Goal: Navigation & Orientation: Find specific page/section

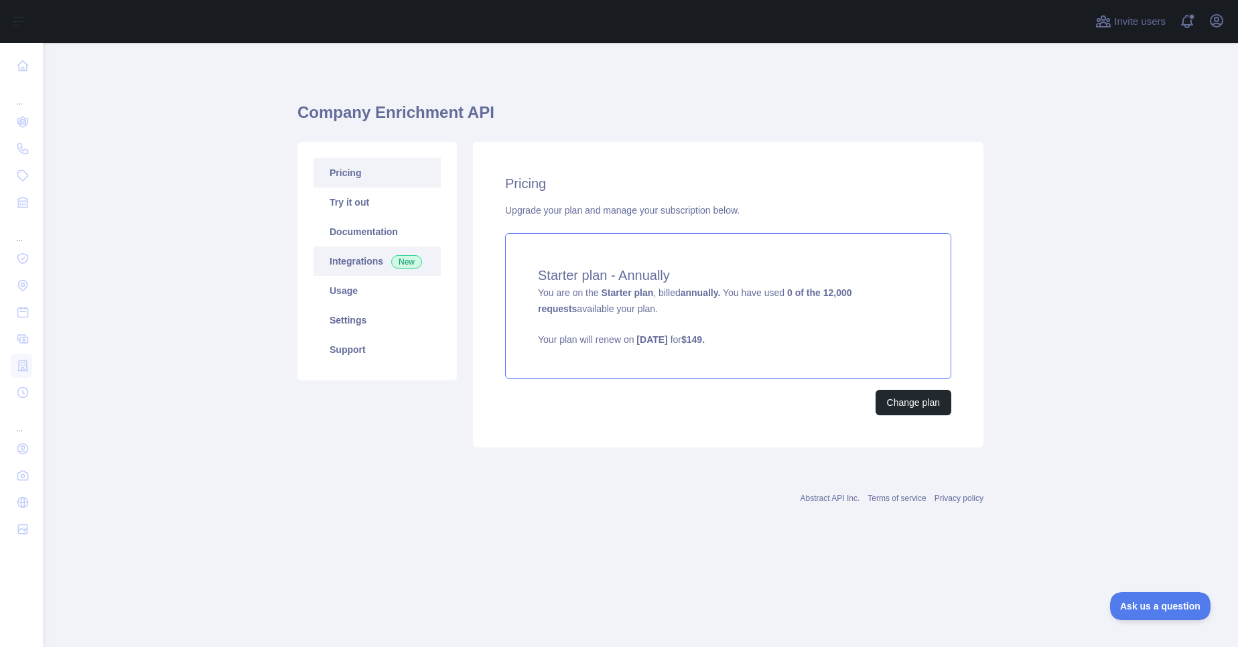
click at [376, 265] on link "Integrations New" at bounding box center [377, 261] width 127 height 29
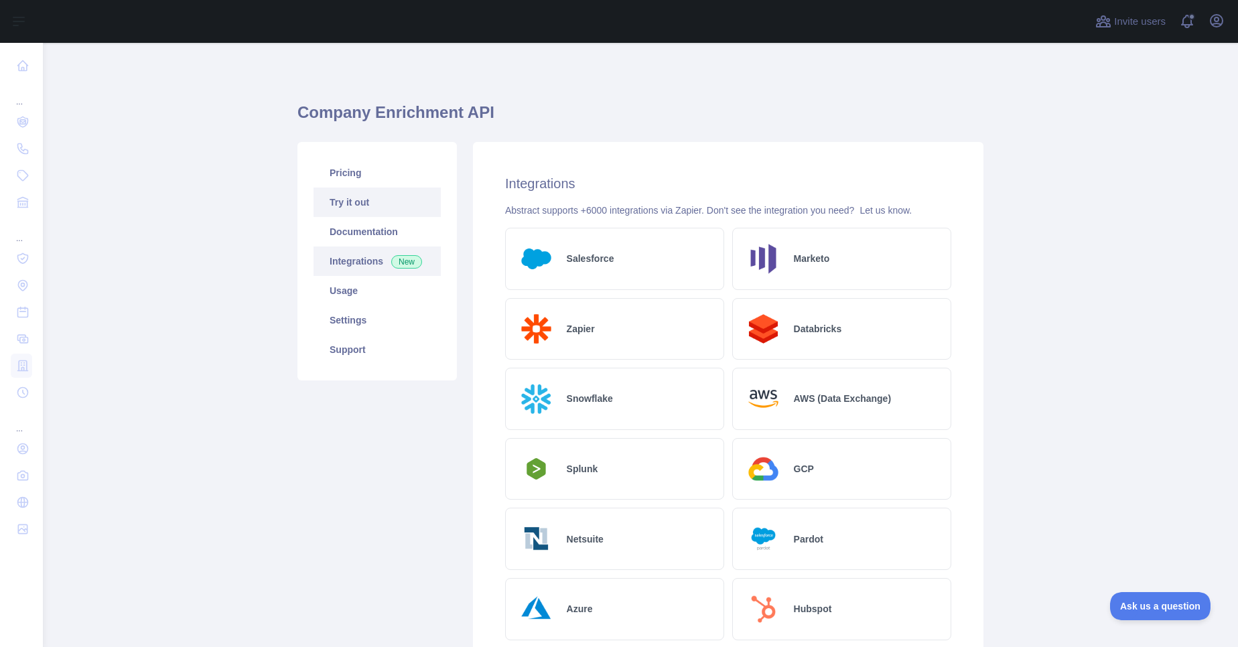
click at [380, 210] on link "Try it out" at bounding box center [377, 202] width 127 height 29
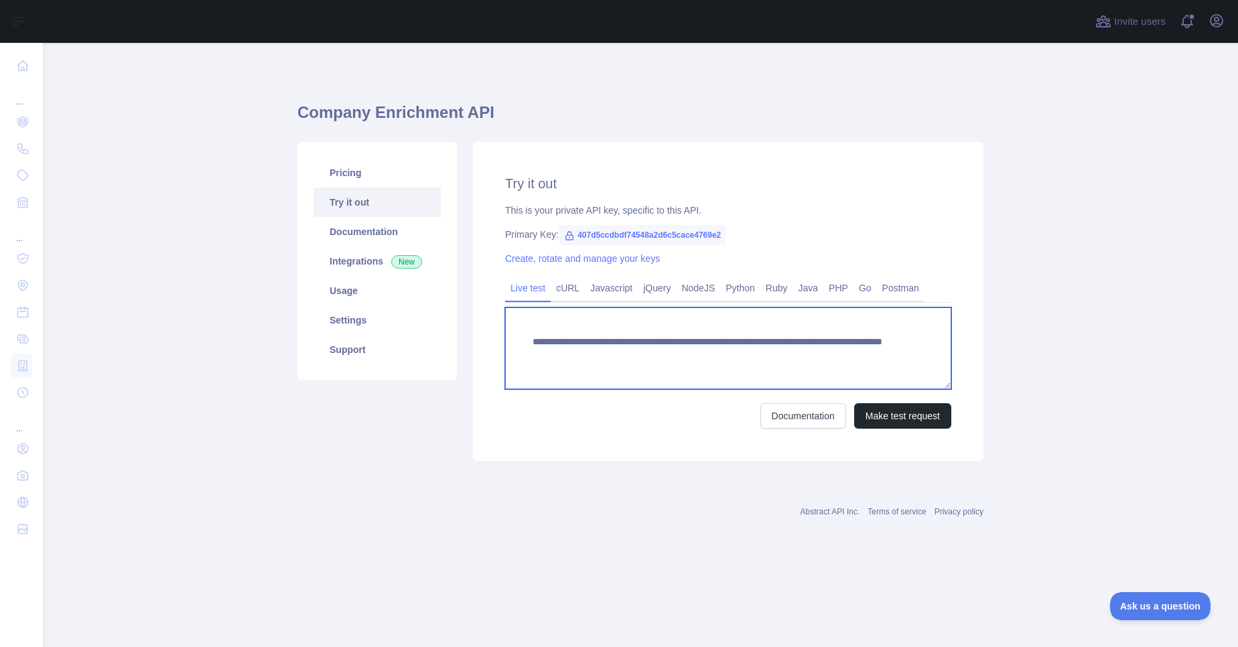
drag, startPoint x: 835, startPoint y: 358, endPoint x: 498, endPoint y: 326, distance: 337.8
click at [498, 326] on div "**********" at bounding box center [728, 301] width 510 height 319
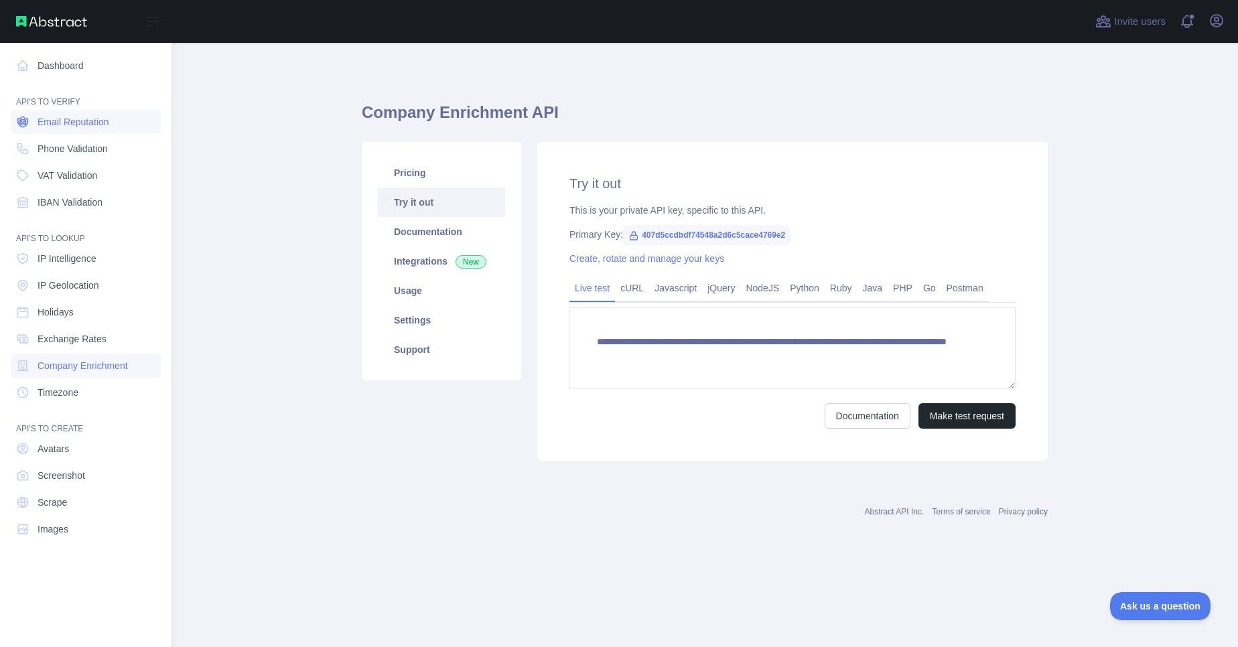
click at [76, 129] on link "Email Reputation" at bounding box center [86, 122] width 150 height 24
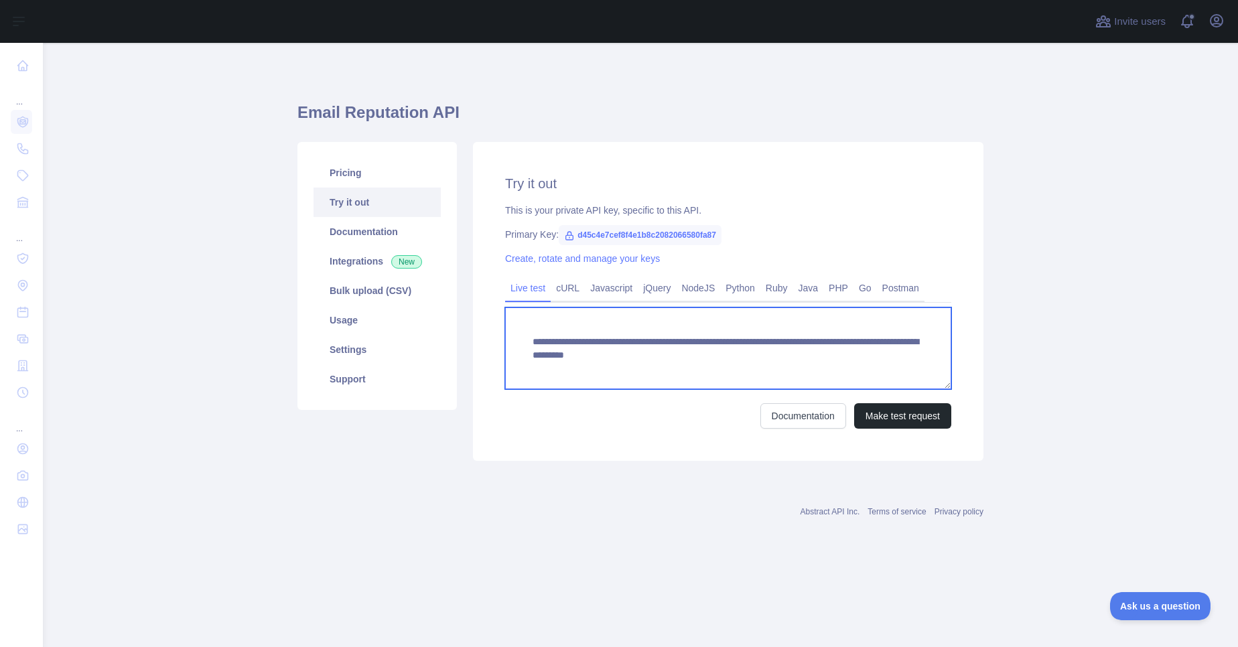
drag, startPoint x: 930, startPoint y: 355, endPoint x: 500, endPoint y: 320, distance: 431.6
click at [500, 320] on div "**********" at bounding box center [728, 301] width 510 height 319
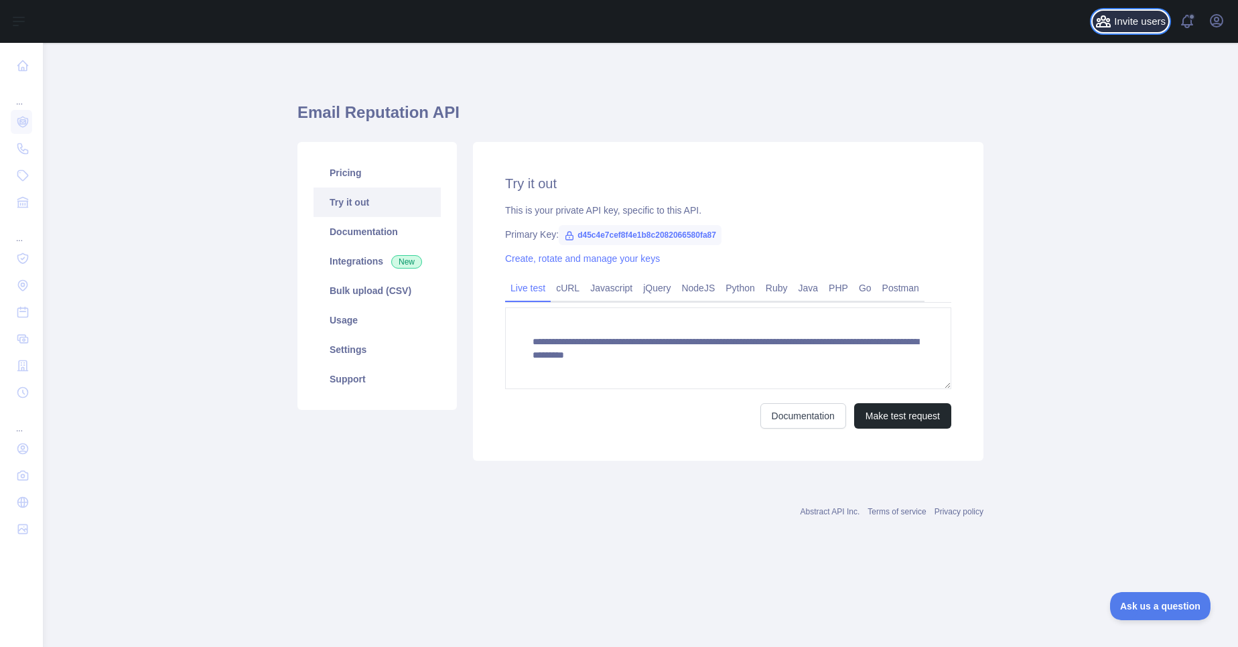
click at [1139, 21] on span "Invite users" at bounding box center [1140, 21] width 52 height 15
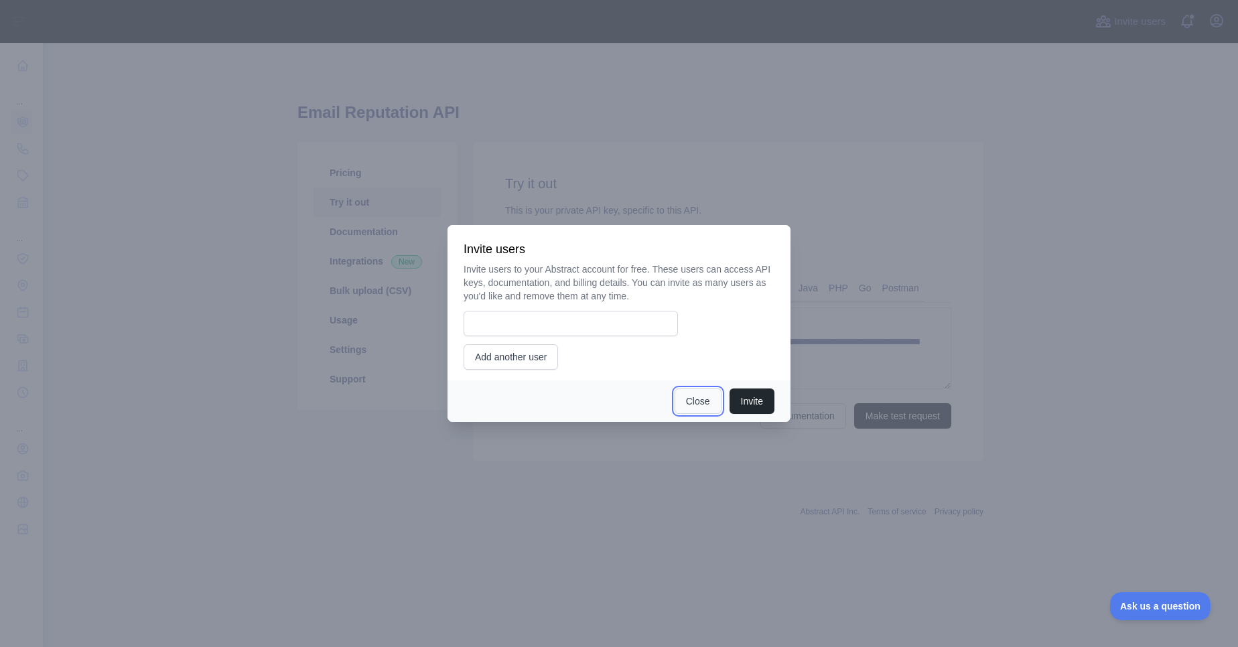
click at [693, 398] on button "Close" at bounding box center [698, 401] width 47 height 25
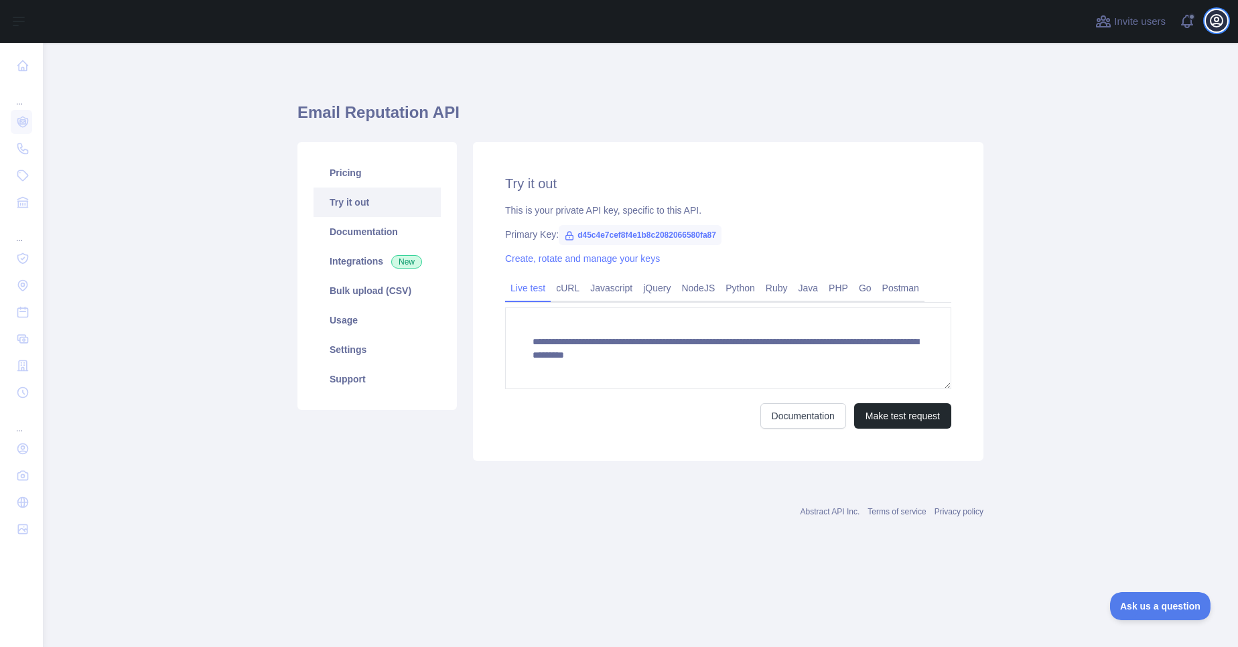
click at [1217, 27] on icon "button" at bounding box center [1217, 21] width 12 height 12
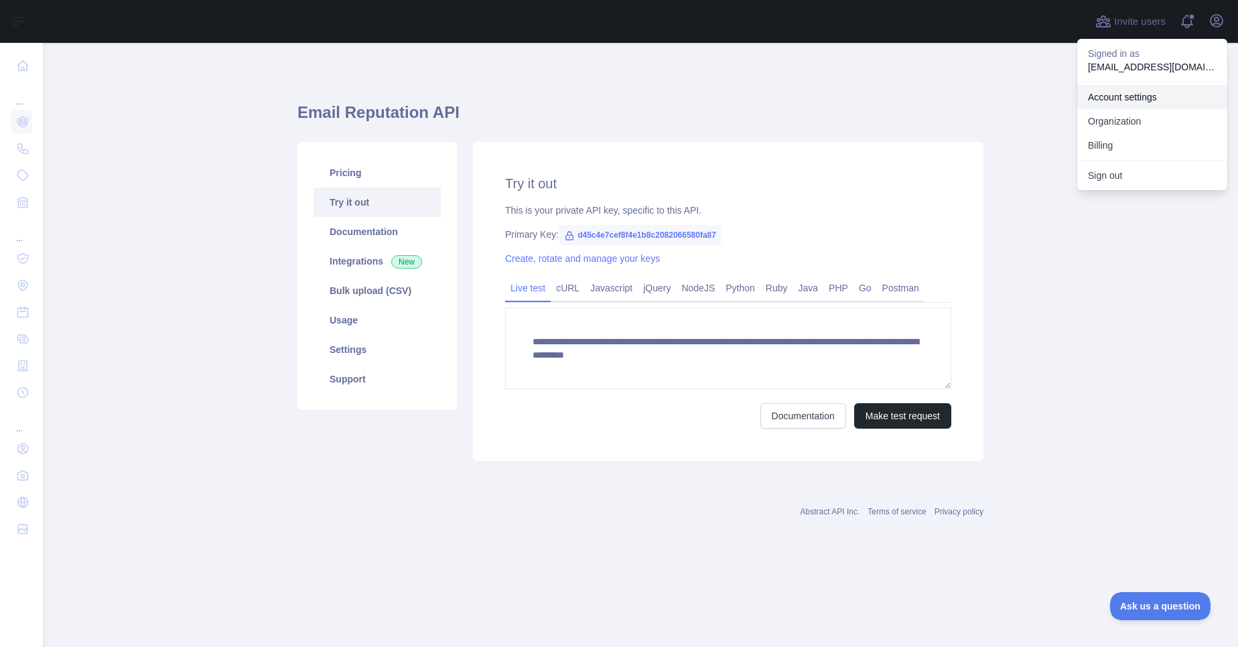
click at [1129, 102] on link "Account settings" at bounding box center [1152, 97] width 150 height 24
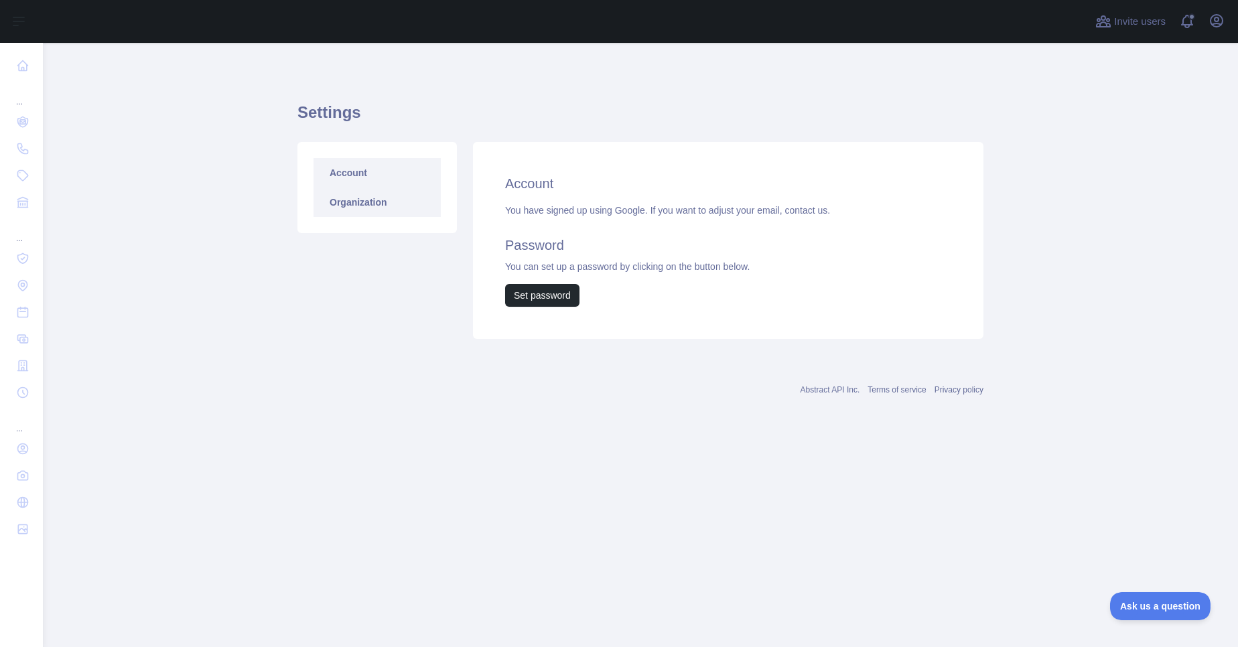
click at [395, 201] on link "Organization" at bounding box center [377, 202] width 127 height 29
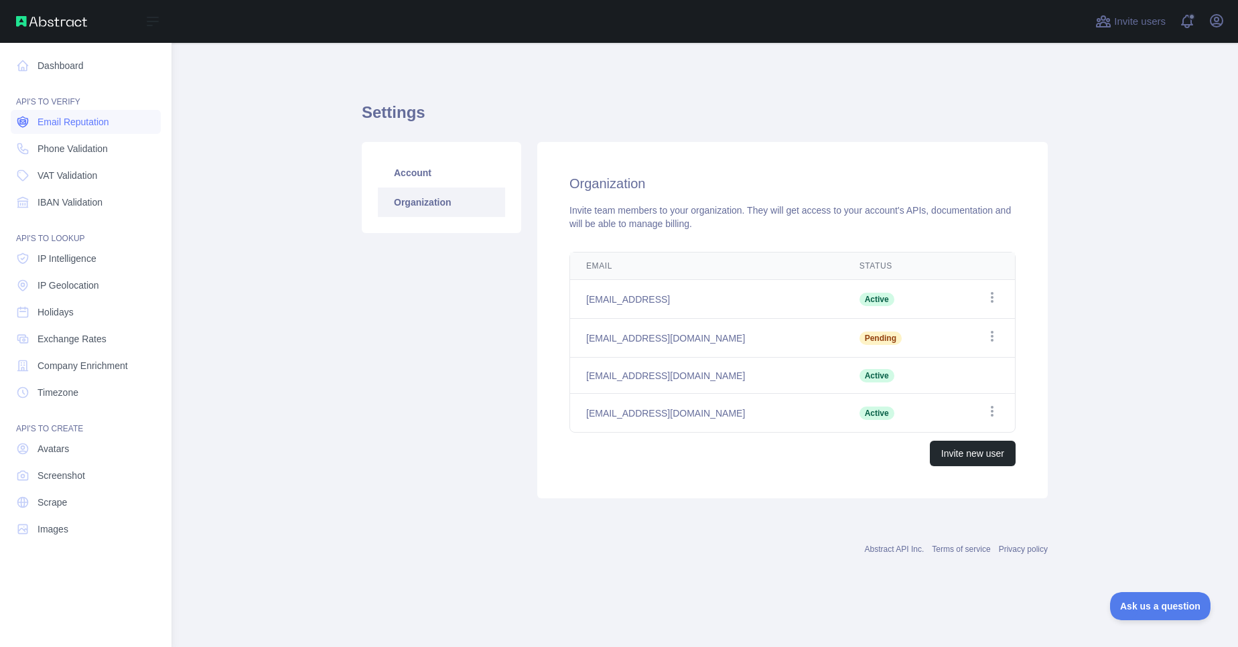
click at [66, 124] on span "Email Reputation" at bounding box center [74, 121] width 72 height 13
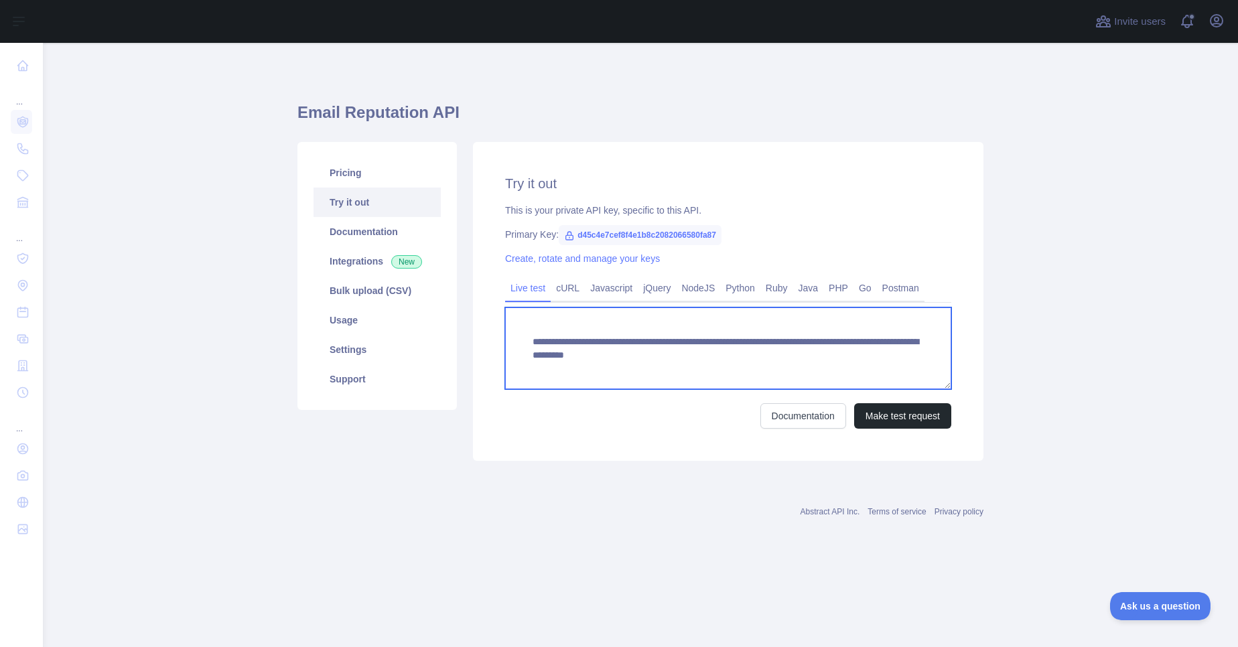
drag, startPoint x: 920, startPoint y: 357, endPoint x: 512, endPoint y: 340, distance: 408.3
click at [512, 340] on textarea "**********" at bounding box center [728, 348] width 446 height 82
click at [772, 336] on textarea "**********" at bounding box center [728, 348] width 446 height 82
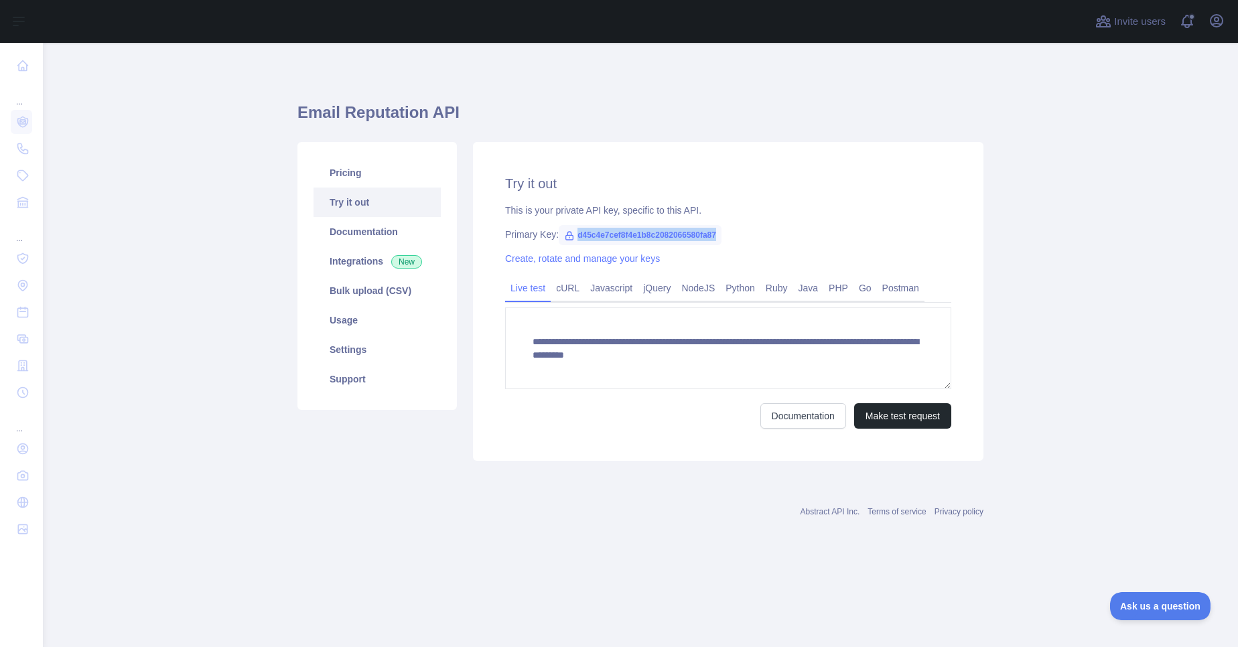
drag, startPoint x: 577, startPoint y: 234, endPoint x: 728, endPoint y: 234, distance: 151.4
click at [728, 234] on div "Primary Key: d45c4e7cef8f4e1b8c2082066580fa87" at bounding box center [728, 234] width 446 height 13
copy span "d45c4e7cef8f4e1b8c2082066580fa87"
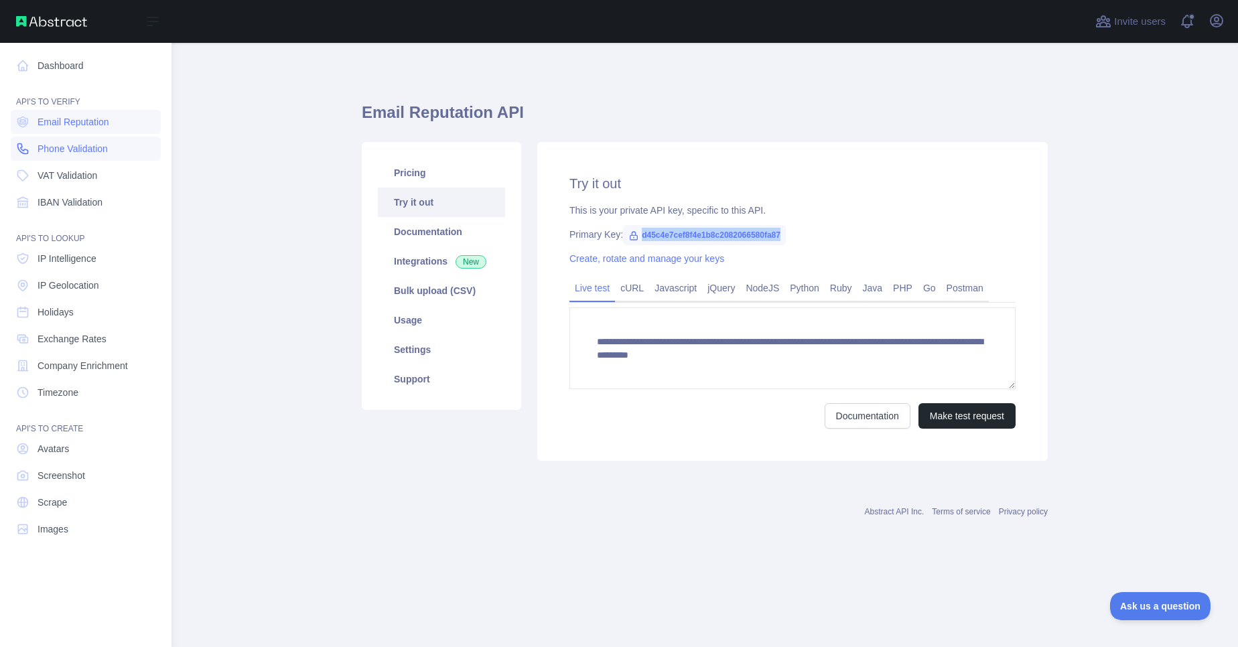
click at [62, 149] on span "Phone Validation" at bounding box center [73, 148] width 70 height 13
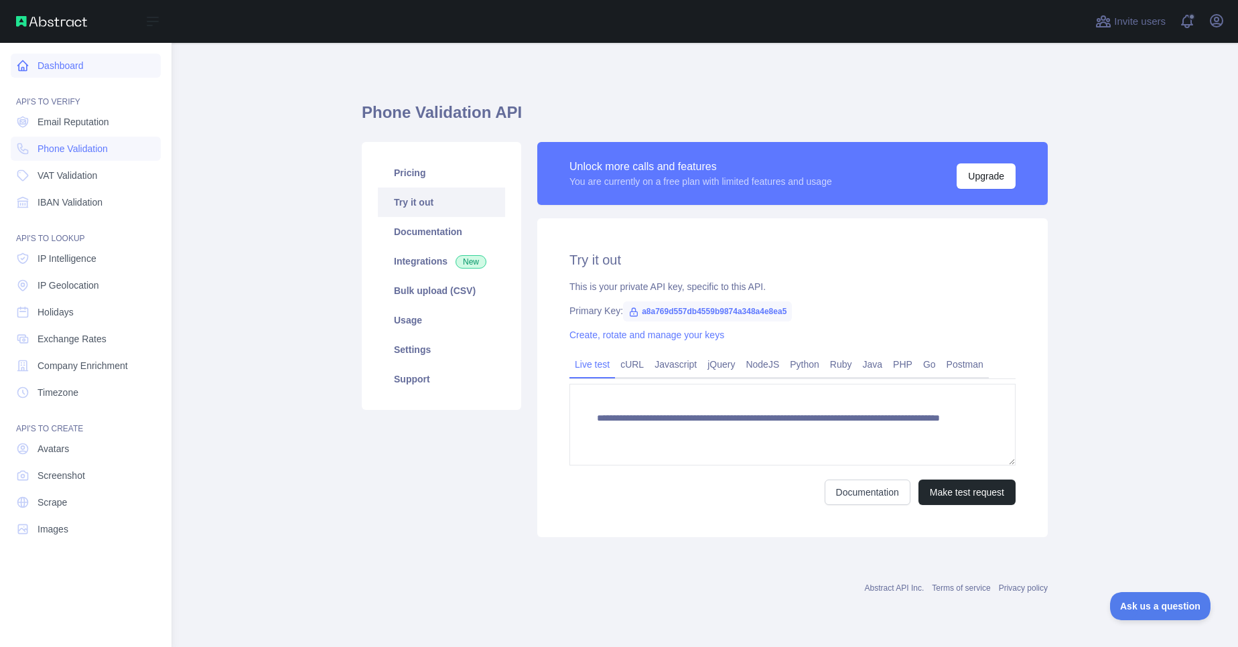
click at [53, 62] on link "Dashboard" at bounding box center [86, 66] width 150 height 24
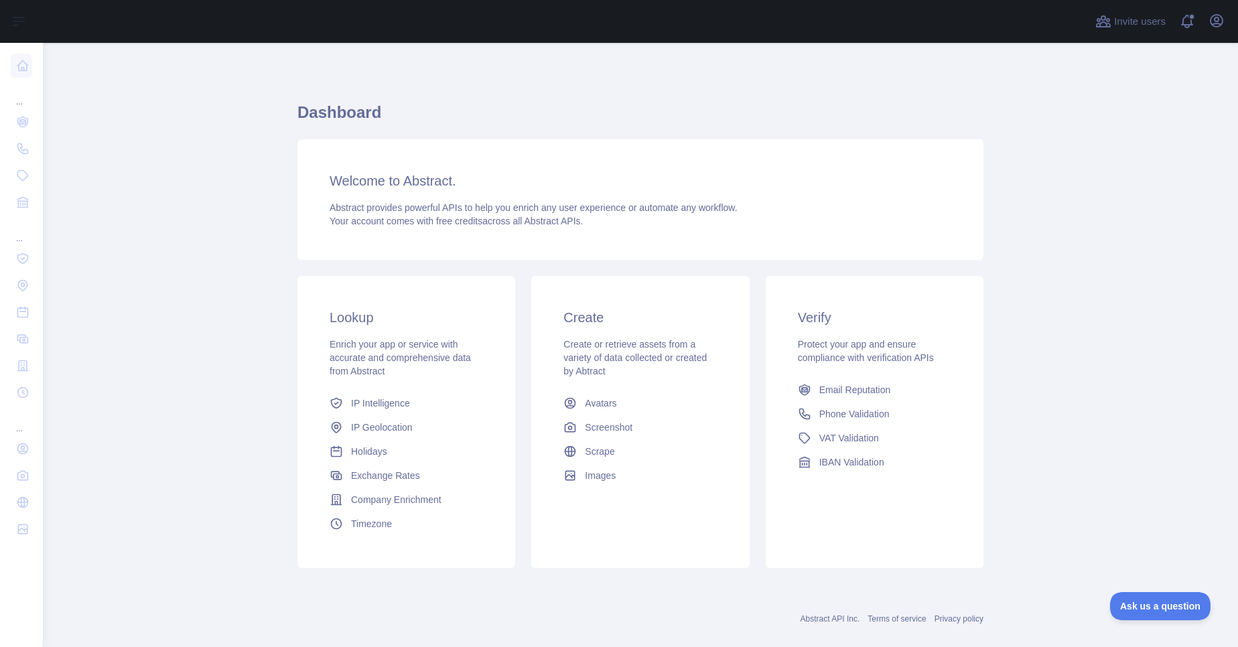
scroll to position [20, 0]
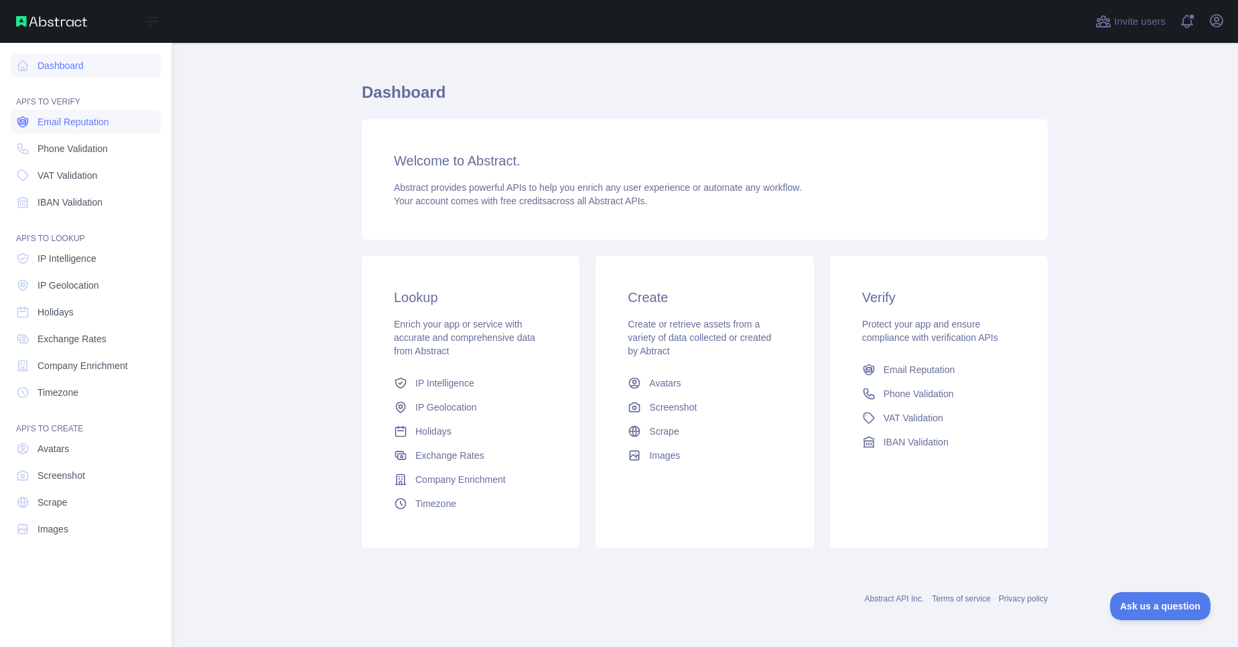
click at [81, 122] on span "Email Reputation" at bounding box center [74, 121] width 72 height 13
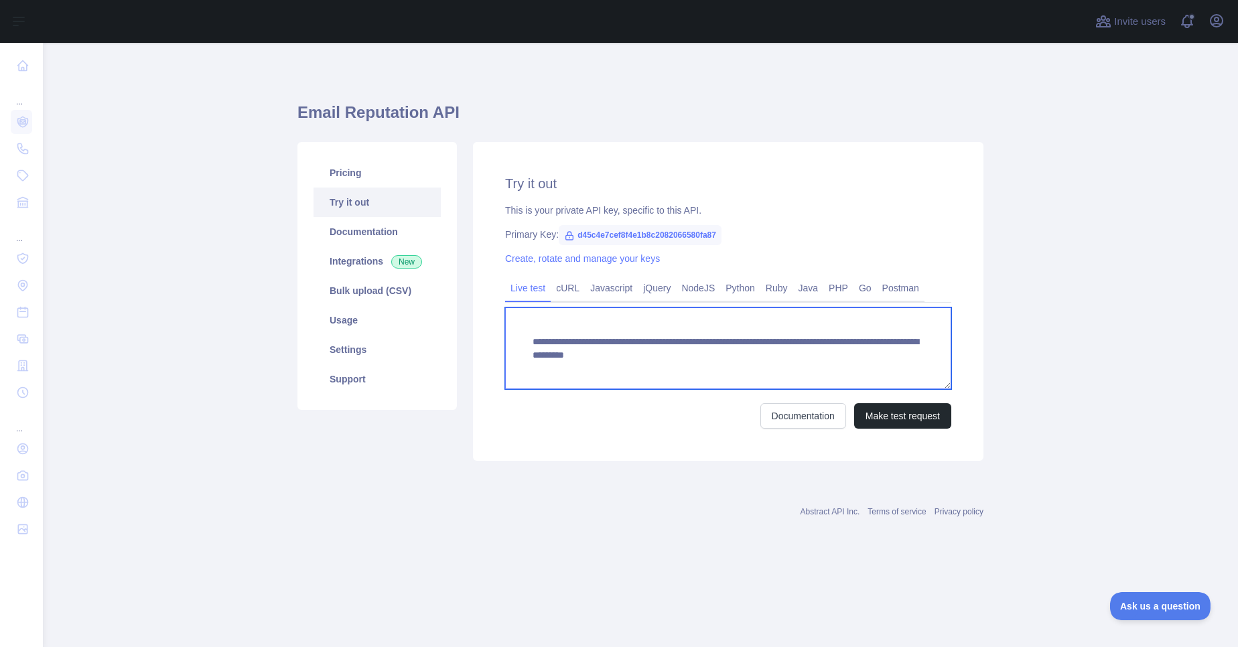
drag, startPoint x: 923, startPoint y: 358, endPoint x: 508, endPoint y: 336, distance: 415.9
click at [508, 336] on textarea "**********" at bounding box center [728, 348] width 446 height 82
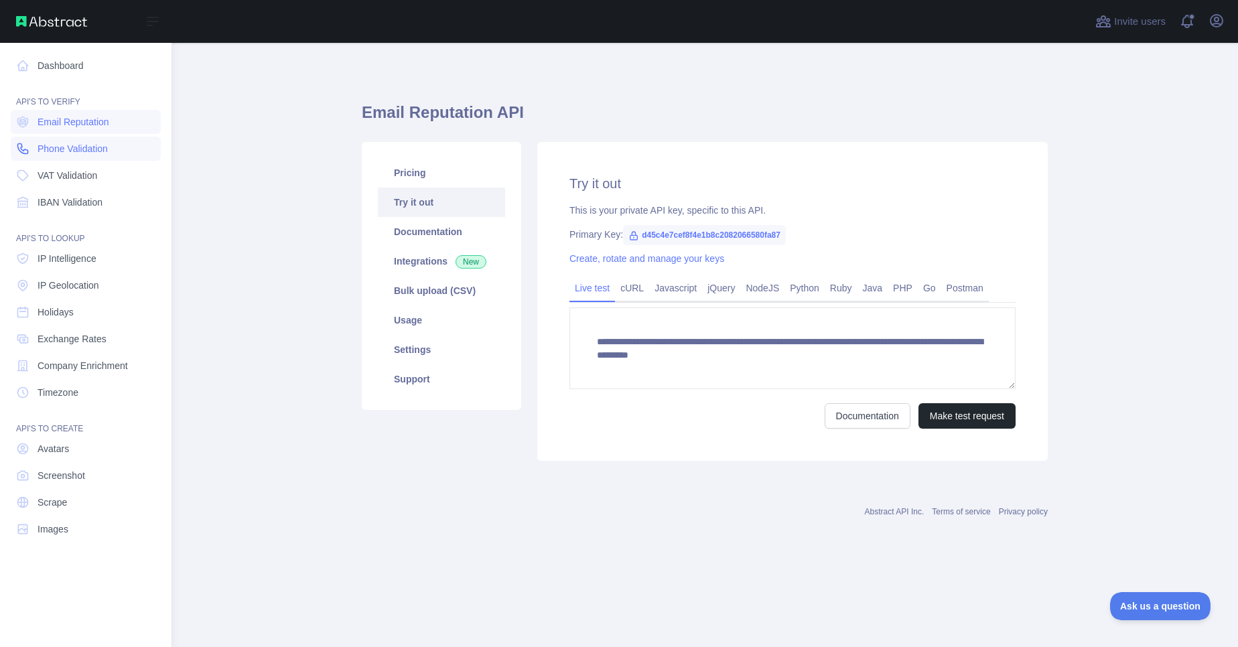
click at [70, 145] on span "Phone Validation" at bounding box center [73, 148] width 70 height 13
